Goal: Task Accomplishment & Management: Use online tool/utility

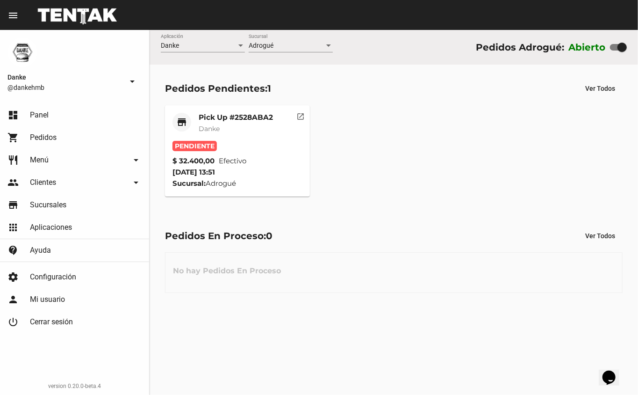
click at [212, 126] on span "Danke" at bounding box center [209, 128] width 21 height 8
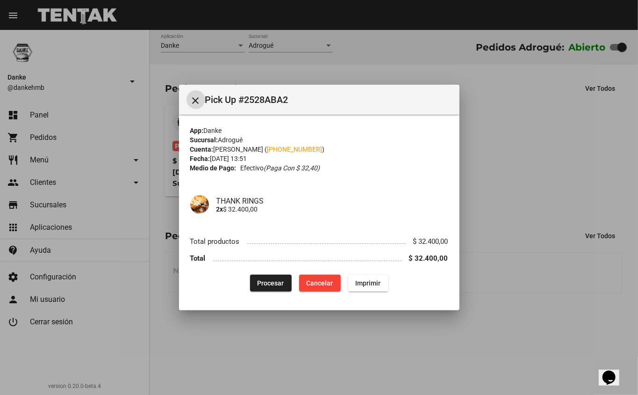
click at [268, 285] on span "Procesar" at bounding box center [271, 282] width 27 height 7
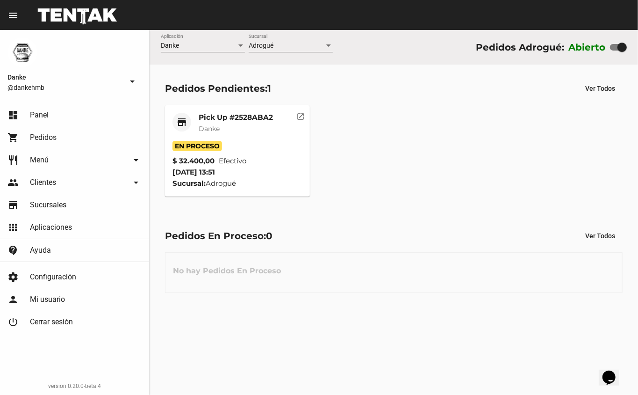
click at [223, 116] on mat-card-title "Pick Up #2528ABA2" at bounding box center [236, 117] width 74 height 9
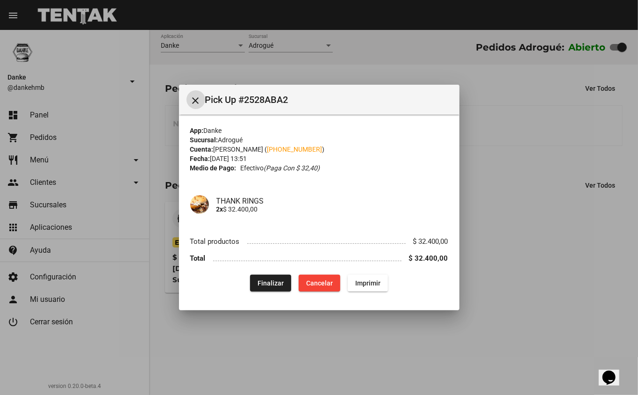
click at [523, 290] on div at bounding box center [319, 197] width 638 height 395
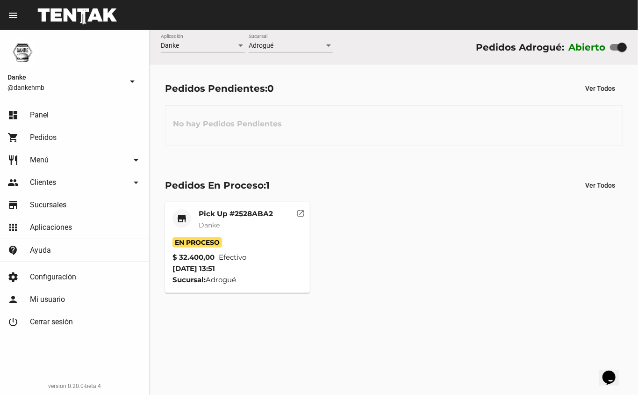
click at [205, 211] on mat-card-title "Pick Up #2528ABA2" at bounding box center [236, 213] width 74 height 9
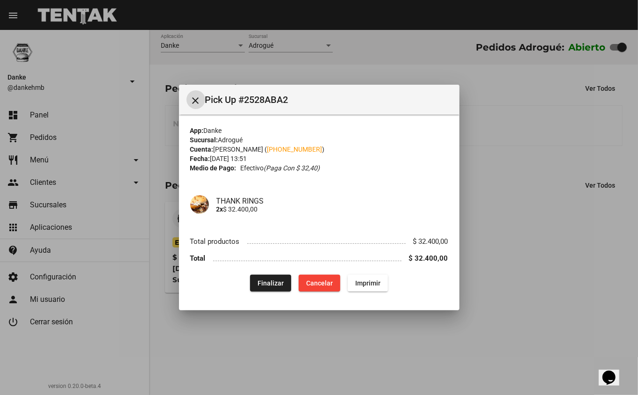
click at [512, 281] on div at bounding box center [319, 197] width 638 height 395
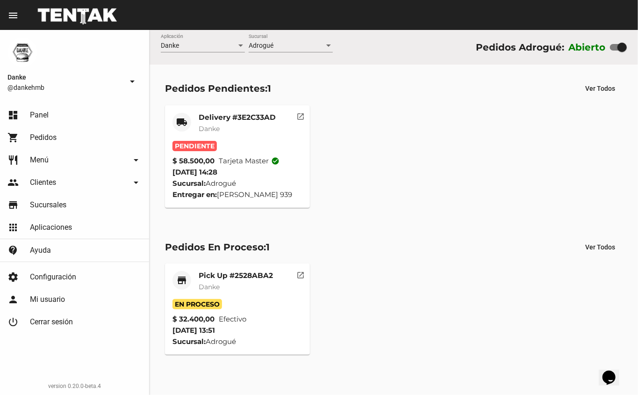
click at [203, 115] on mat-card-title "Delivery #3E2C33AD" at bounding box center [237, 117] width 77 height 9
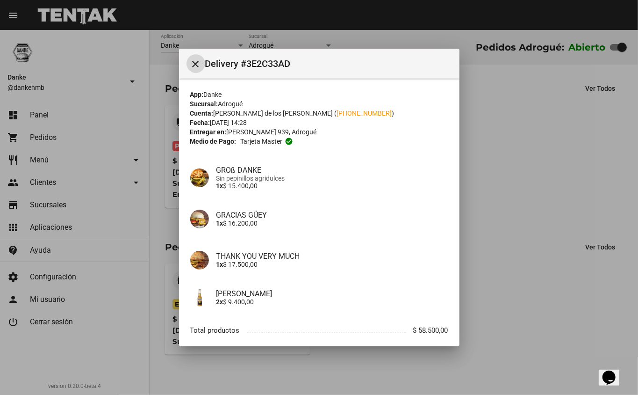
scroll to position [53, 0]
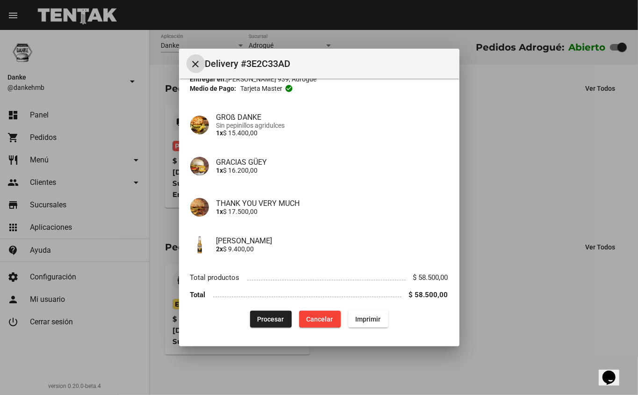
click at [315, 318] on span "Cancelar" at bounding box center [320, 318] width 27 height 7
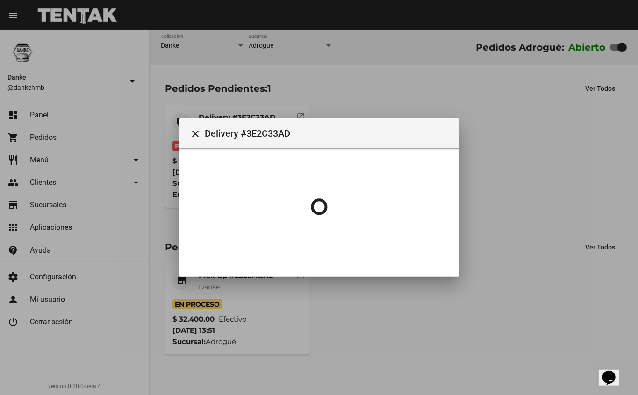
scroll to position [0, 0]
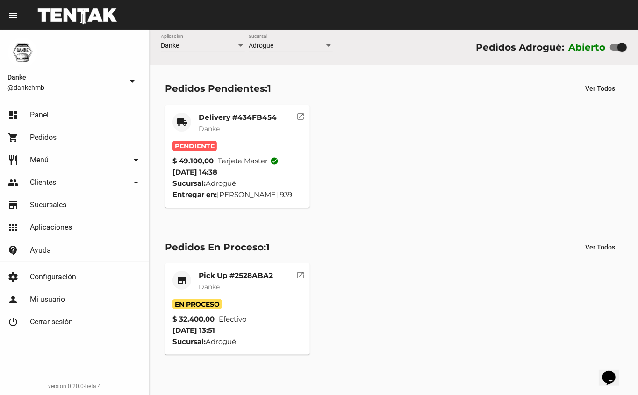
click at [202, 117] on mat-card-title "Delivery #434FB454" at bounding box center [238, 117] width 78 height 9
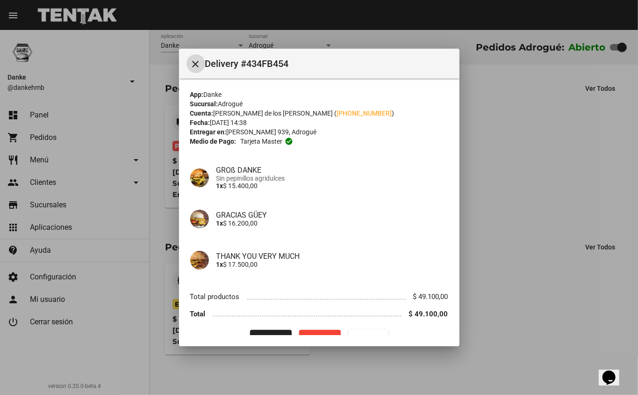
scroll to position [19, 0]
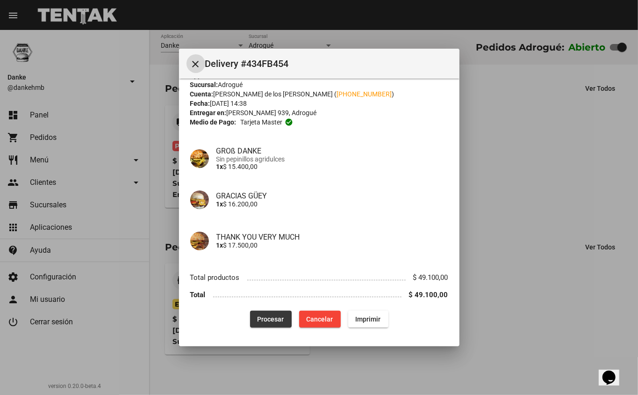
click at [267, 322] on span "Procesar" at bounding box center [271, 318] width 27 height 7
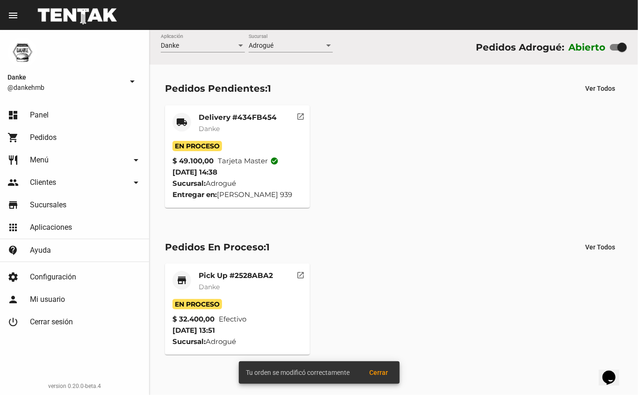
click at [215, 116] on mat-card-title "Delivery #434FB454" at bounding box center [238, 117] width 78 height 9
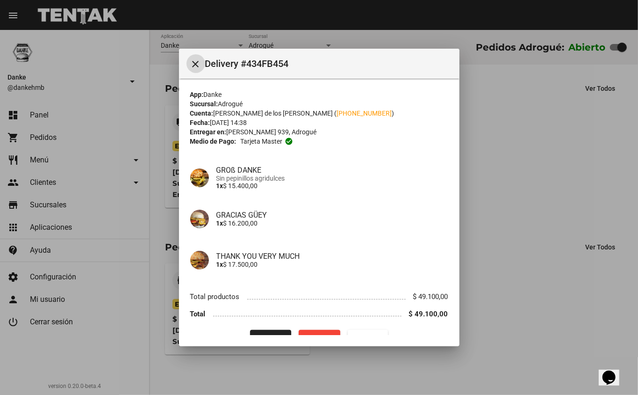
scroll to position [19, 0]
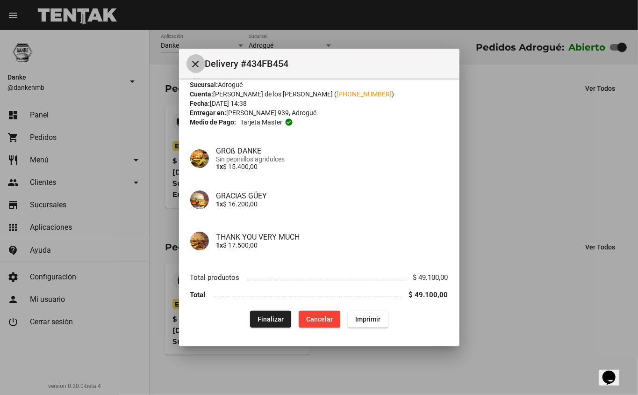
click at [198, 63] on mat-icon "close" at bounding box center [195, 63] width 11 height 11
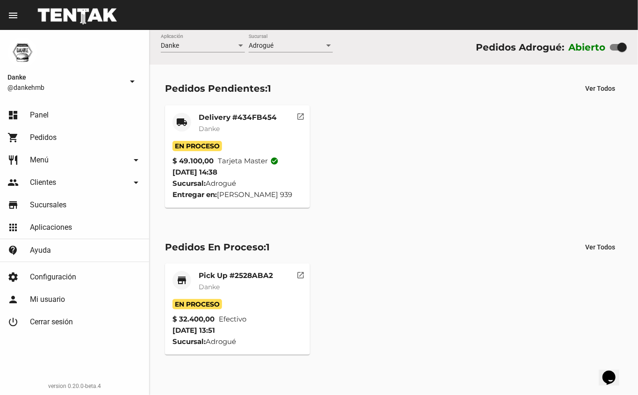
click at [205, 272] on mat-card-title "Pick Up #2528ABA2" at bounding box center [236, 275] width 74 height 9
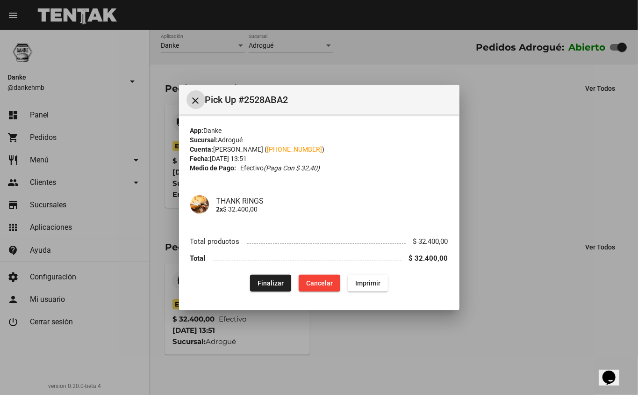
click at [528, 288] on div at bounding box center [319, 197] width 638 height 395
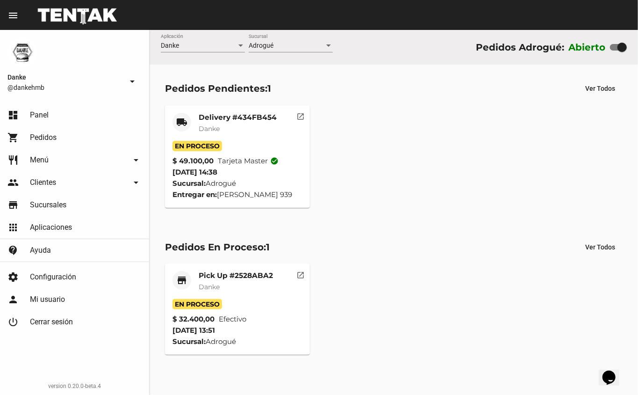
click at [212, 115] on mat-card-title "Delivery #434FB454" at bounding box center [238, 117] width 78 height 9
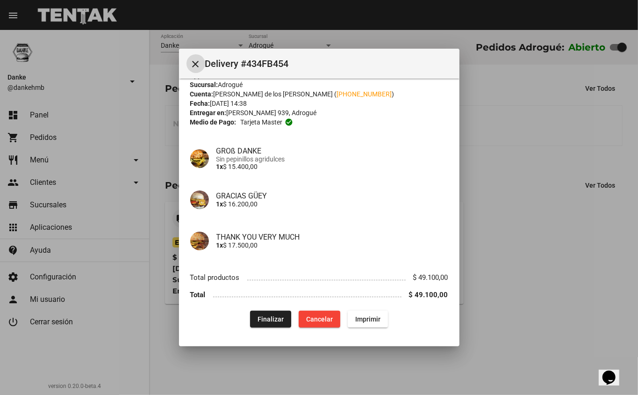
click at [548, 267] on div at bounding box center [319, 197] width 638 height 395
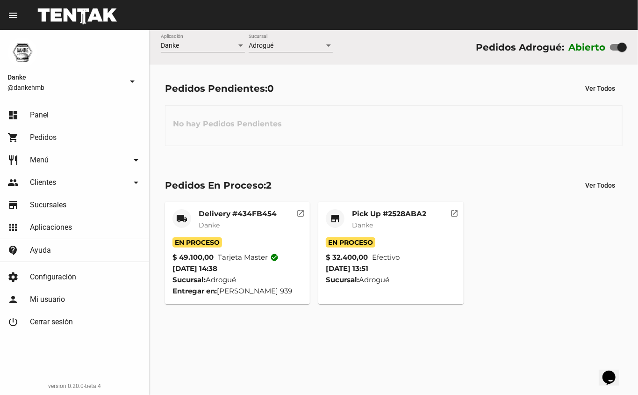
click at [358, 217] on mat-card-title "Pick Up #2528ABA2" at bounding box center [389, 213] width 74 height 9
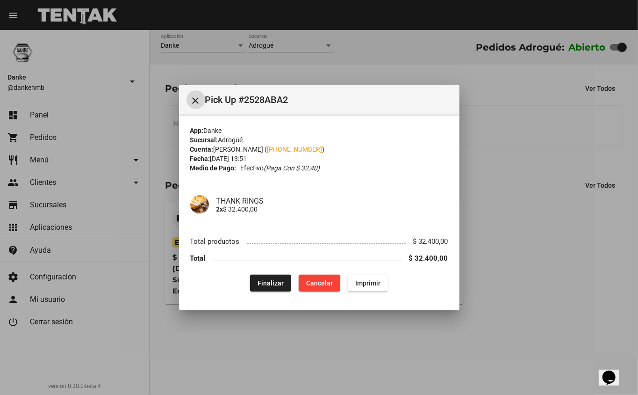
click at [257, 281] on button "Finalizar" at bounding box center [270, 282] width 41 height 17
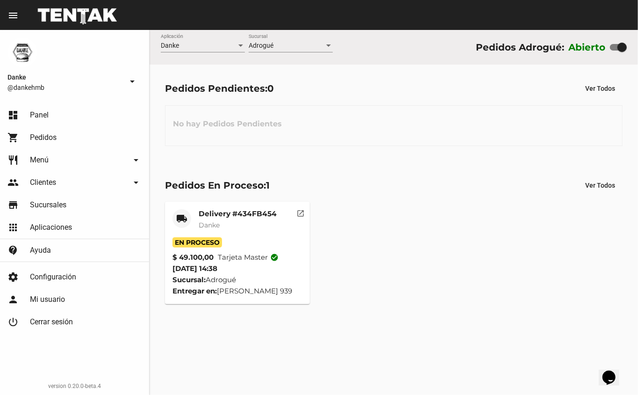
click at [219, 214] on mat-card-title "Delivery #434FB454" at bounding box center [238, 213] width 78 height 9
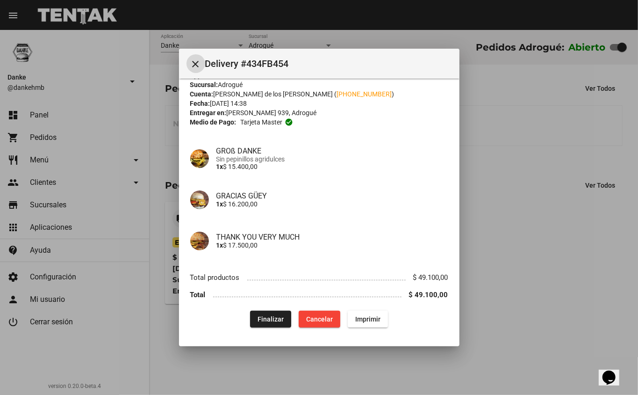
click at [526, 311] on div at bounding box center [319, 197] width 638 height 395
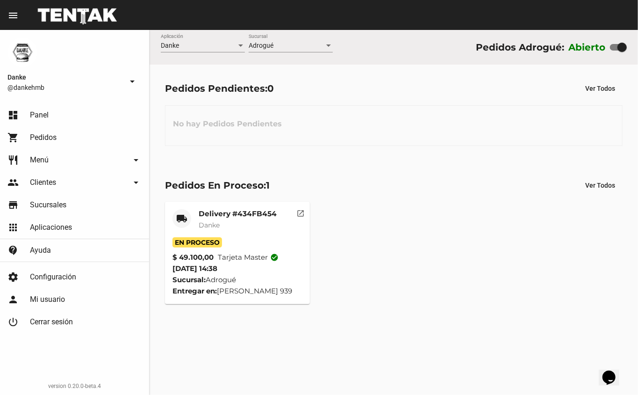
click at [201, 210] on mat-card-title "Delivery #434FB454" at bounding box center [238, 213] width 78 height 9
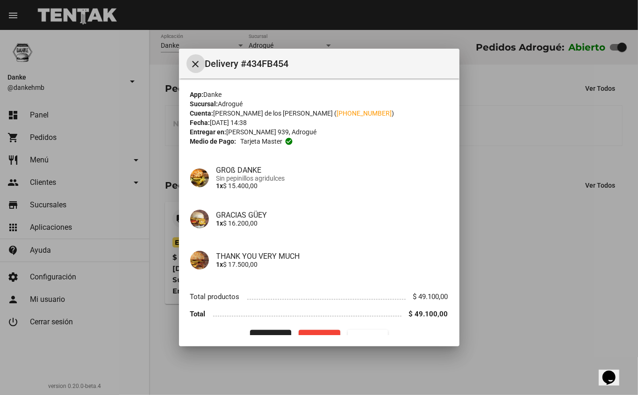
click at [519, 281] on div at bounding box center [319, 197] width 638 height 395
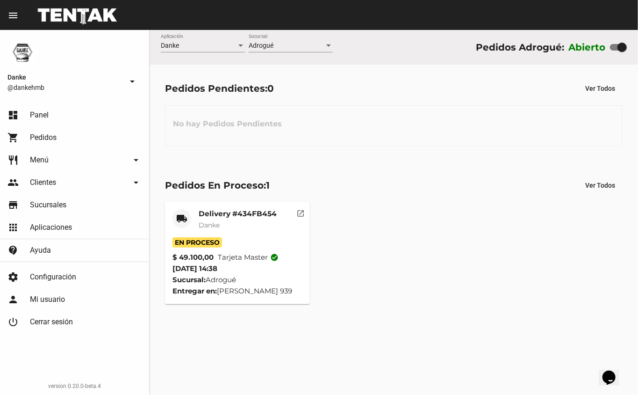
click at [210, 215] on mat-card-title "Delivery #434FB454" at bounding box center [238, 213] width 78 height 9
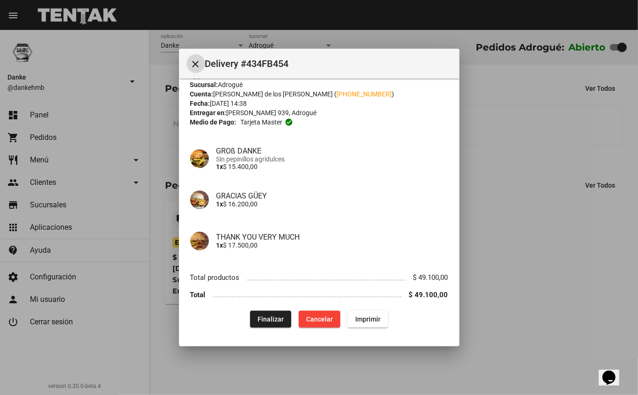
click at [269, 319] on span "Finalizar" at bounding box center [271, 318] width 26 height 7
